Goal: Task Accomplishment & Management: Manage account settings

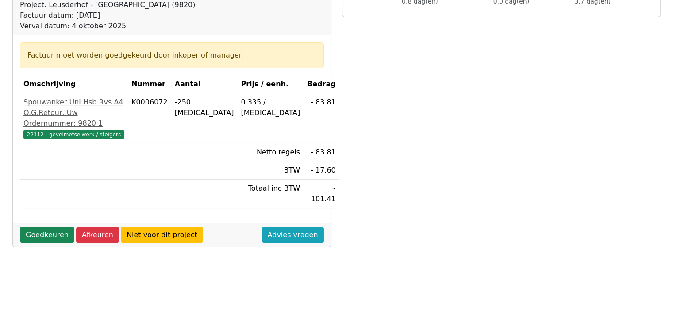
scroll to position [141, 0]
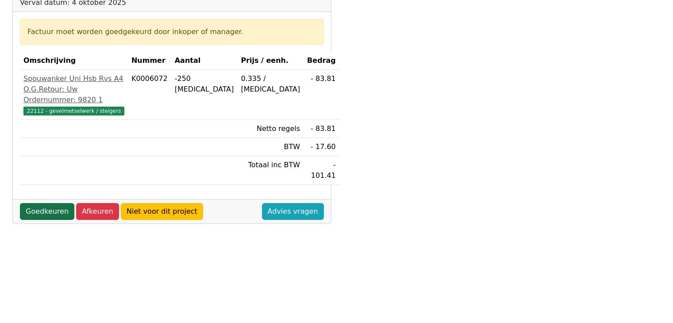
click at [46, 219] on link "Goedkeuren" at bounding box center [47, 211] width 54 height 17
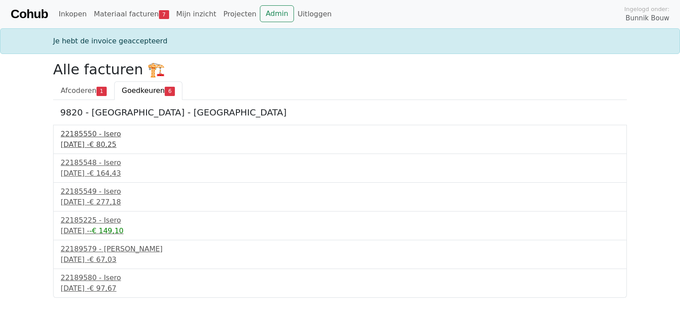
click at [96, 137] on div "22185550 - Isero" at bounding box center [340, 134] width 558 height 11
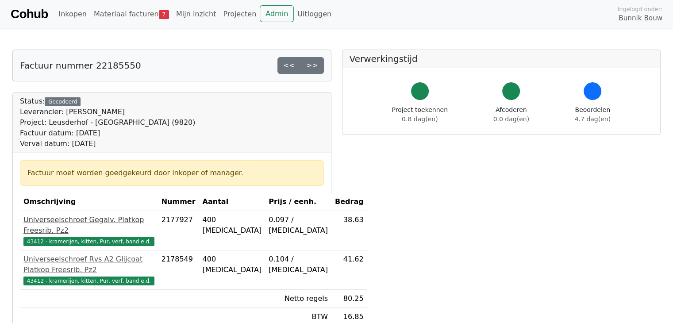
click at [106, 228] on div "Universeelschroef Gegalv. Platkop Freesrib. Pz2" at bounding box center [88, 225] width 131 height 21
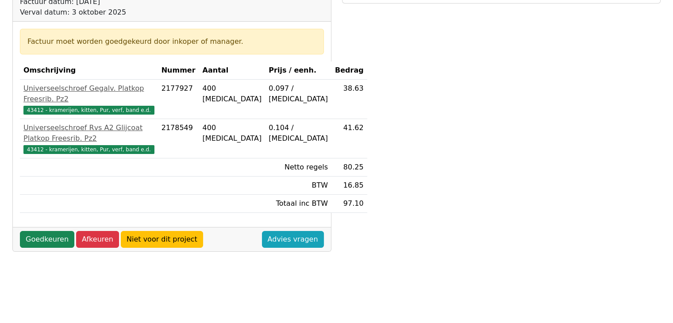
scroll to position [142, 0]
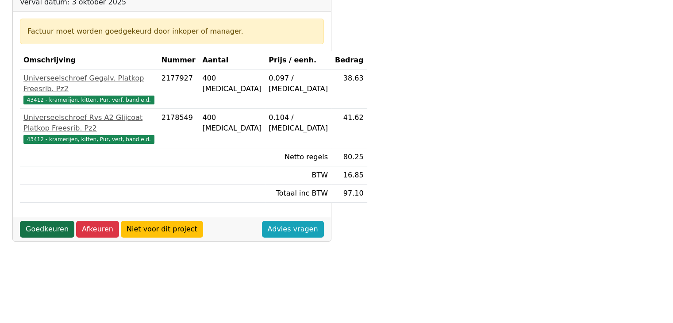
click at [40, 238] on link "Goedkeuren" at bounding box center [47, 229] width 54 height 17
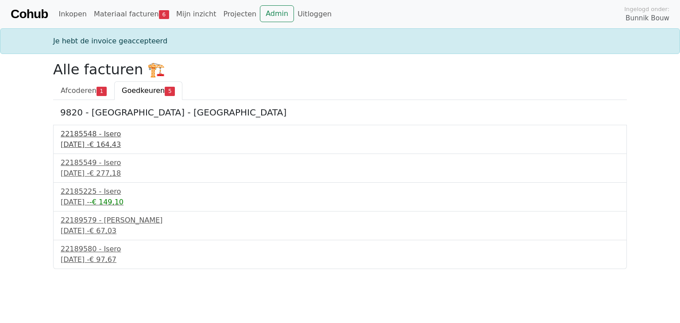
click at [87, 139] on div "[DATE] - € 164,43" at bounding box center [340, 144] width 558 height 11
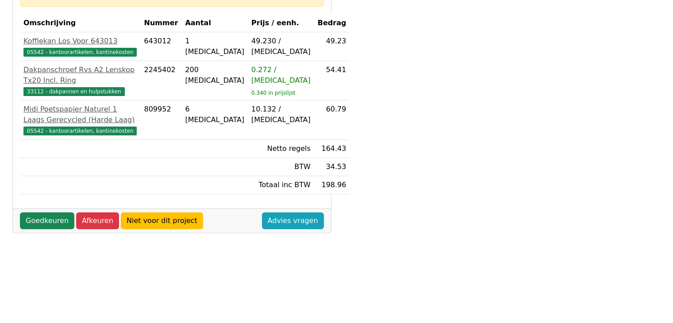
scroll to position [195, 0]
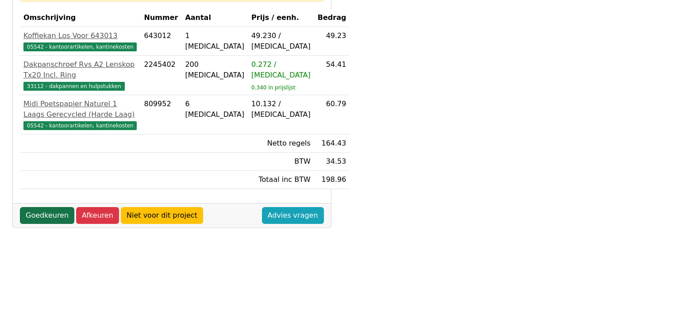
click at [44, 224] on link "Goedkeuren" at bounding box center [47, 215] width 54 height 17
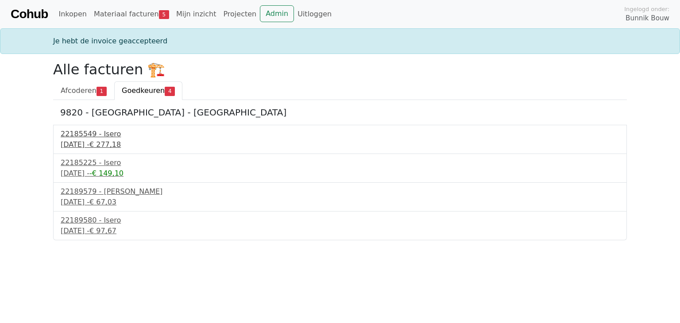
click at [81, 142] on div "[DATE] - € 277,18" at bounding box center [340, 144] width 558 height 11
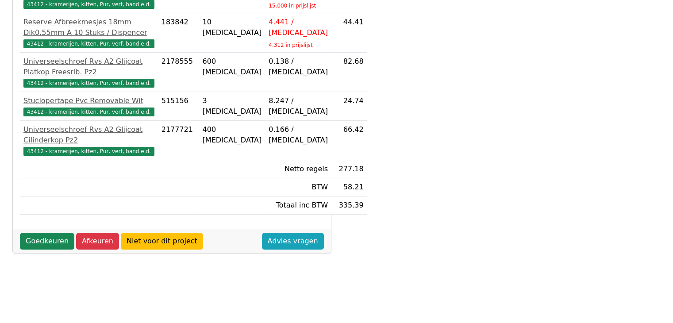
scroll to position [265, 0]
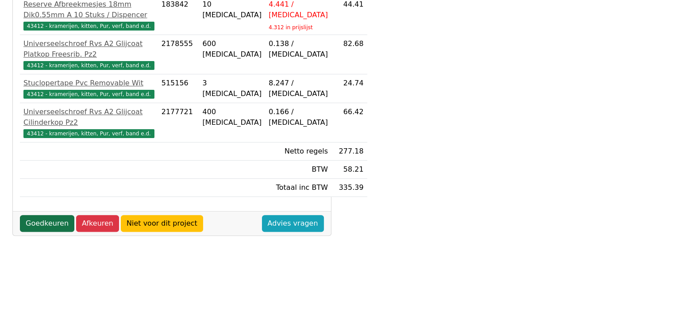
click at [38, 232] on link "Goedkeuren" at bounding box center [47, 223] width 54 height 17
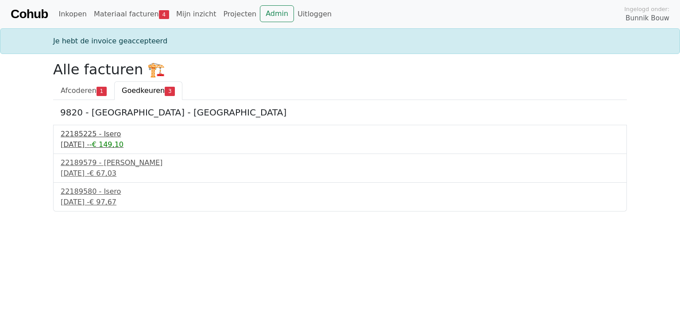
click at [83, 139] on div "3 september 2025 - -€ 149,10" at bounding box center [340, 144] width 558 height 11
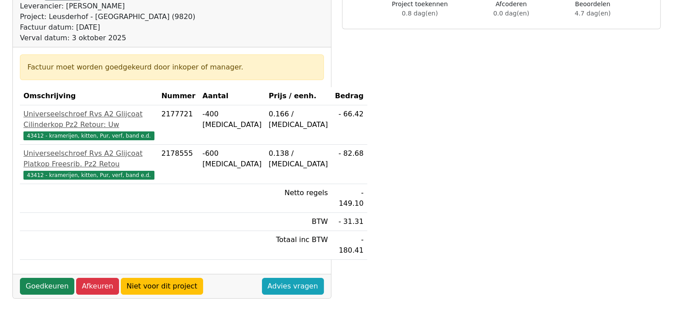
scroll to position [106, 0]
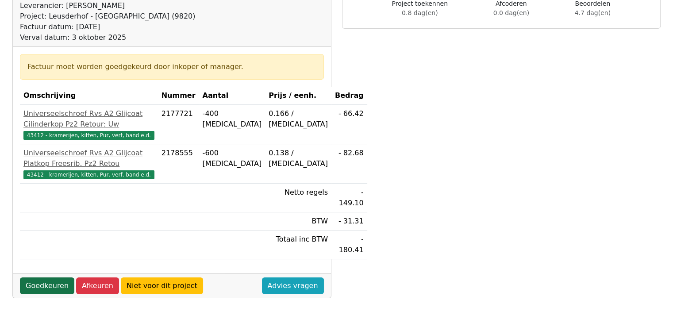
click at [41, 294] on link "Goedkeuren" at bounding box center [47, 285] width 54 height 17
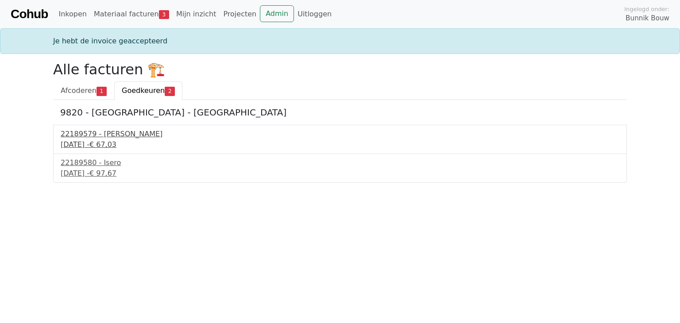
click at [94, 138] on div "22189579 - [PERSON_NAME]" at bounding box center [340, 134] width 558 height 11
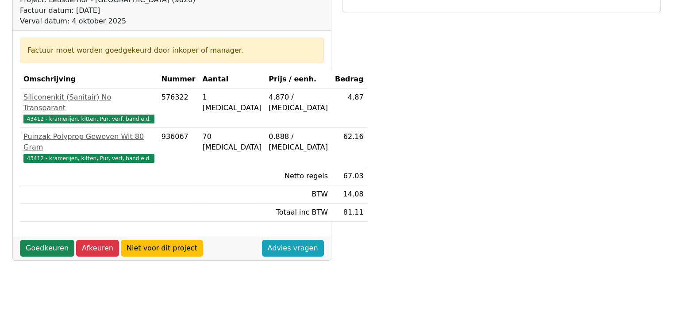
scroll to position [124, 0]
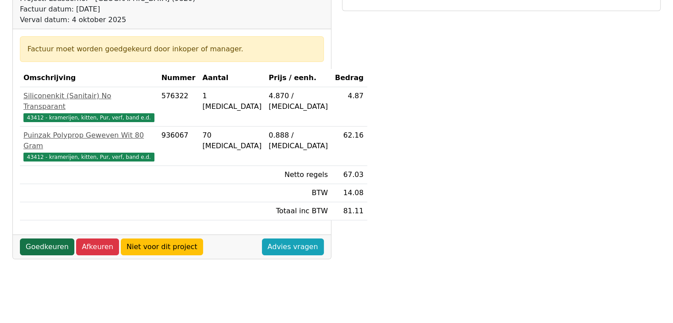
click at [45, 238] on link "Goedkeuren" at bounding box center [47, 246] width 54 height 17
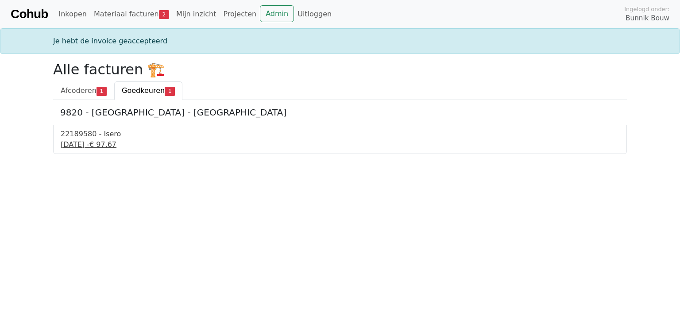
click at [82, 146] on div "4 september 2025 - € 97,67" at bounding box center [340, 144] width 558 height 11
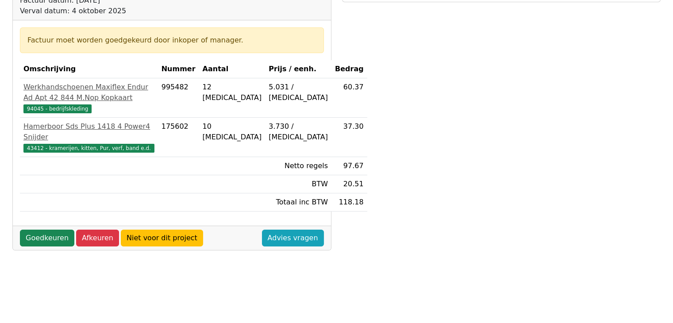
scroll to position [142, 0]
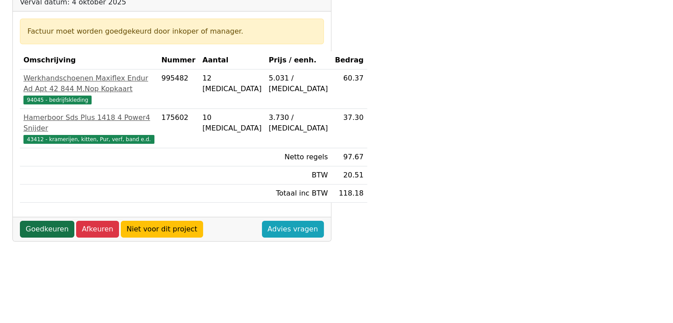
click at [45, 238] on link "Goedkeuren" at bounding box center [47, 229] width 54 height 17
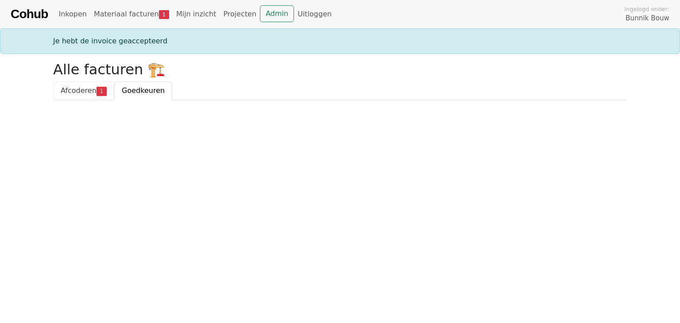
click at [77, 94] on span "Afcoderen" at bounding box center [79, 90] width 36 height 8
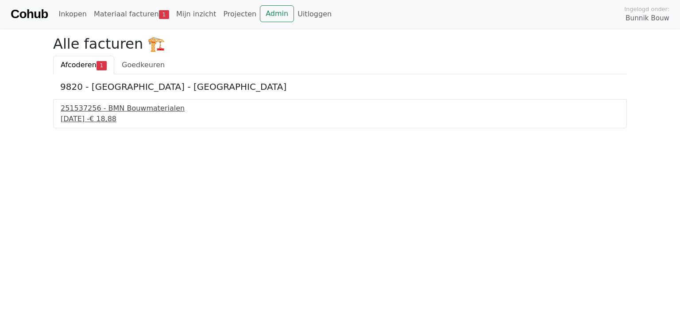
click at [101, 117] on div "4 september 2025 - € 18,88" at bounding box center [340, 119] width 558 height 11
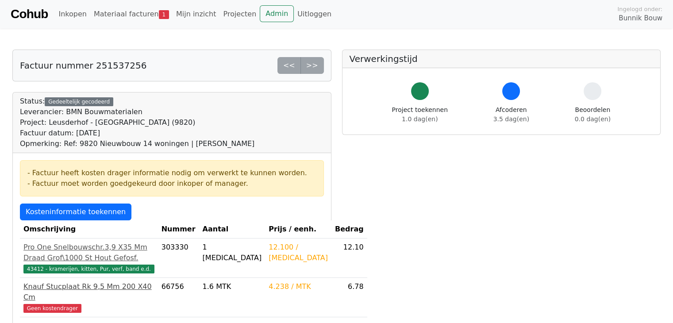
click at [47, 307] on span "Geen kostendrager" at bounding box center [52, 308] width 58 height 9
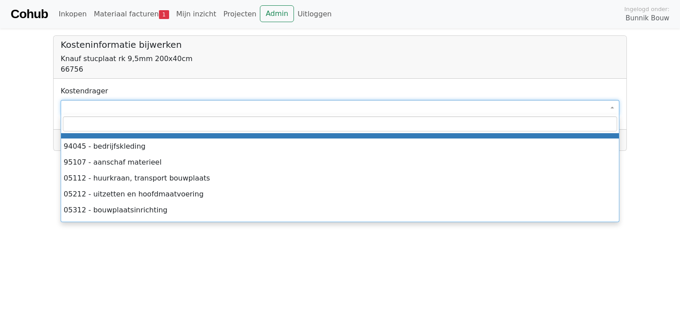
click at [93, 103] on span at bounding box center [340, 107] width 558 height 15
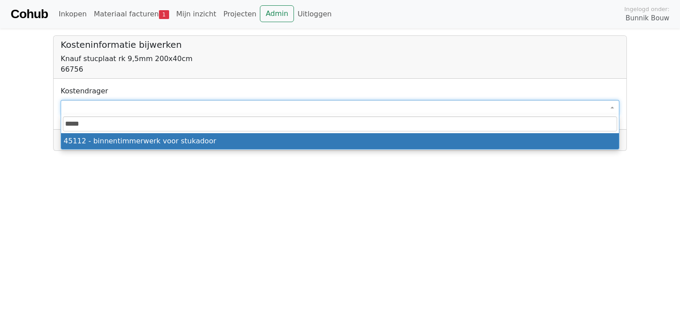
type input "*****"
select select "****"
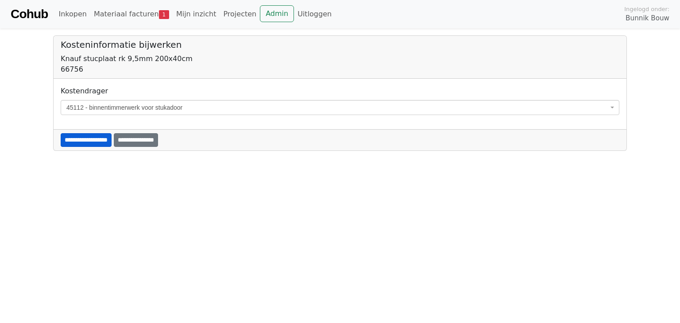
click at [104, 138] on input "**********" at bounding box center [86, 140] width 51 height 14
